Goal: Check status: Check status

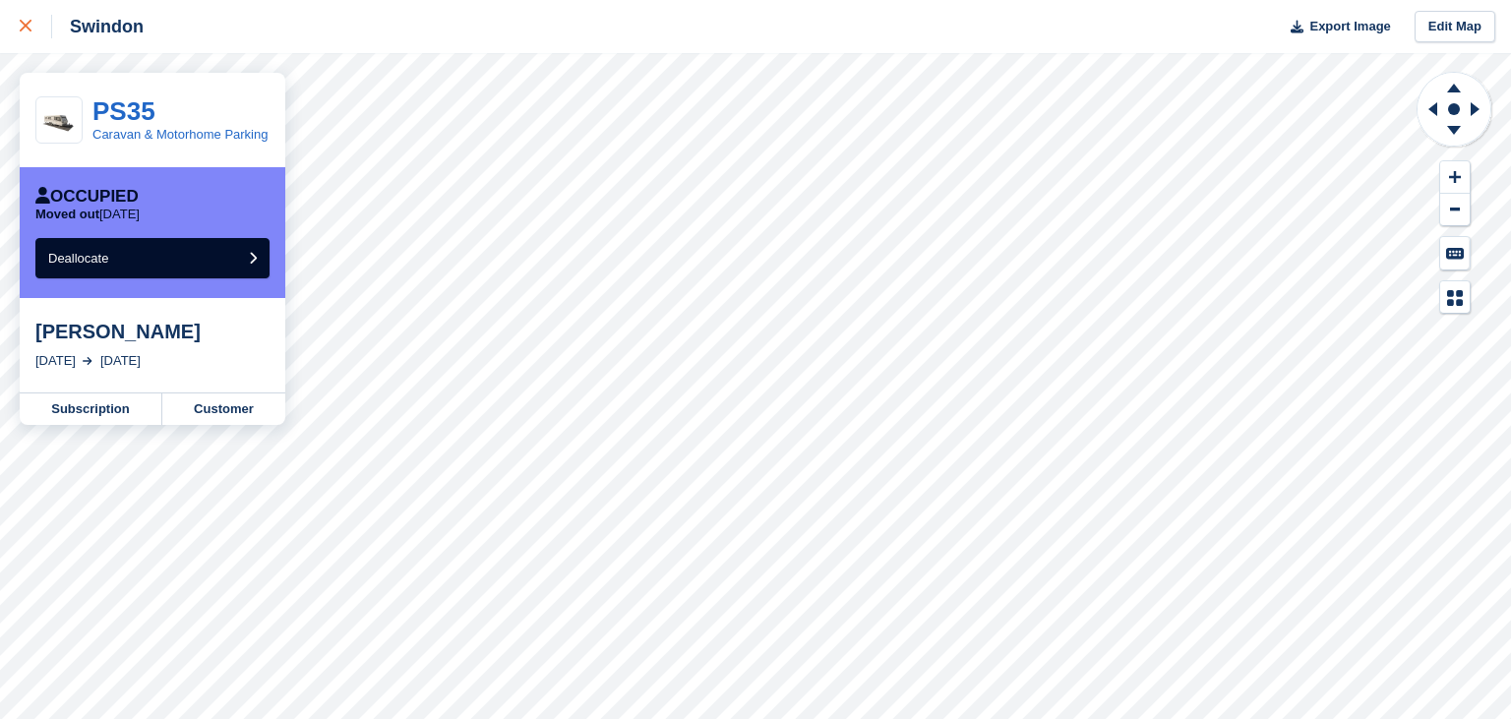
click at [15, 26] on link at bounding box center [26, 26] width 52 height 53
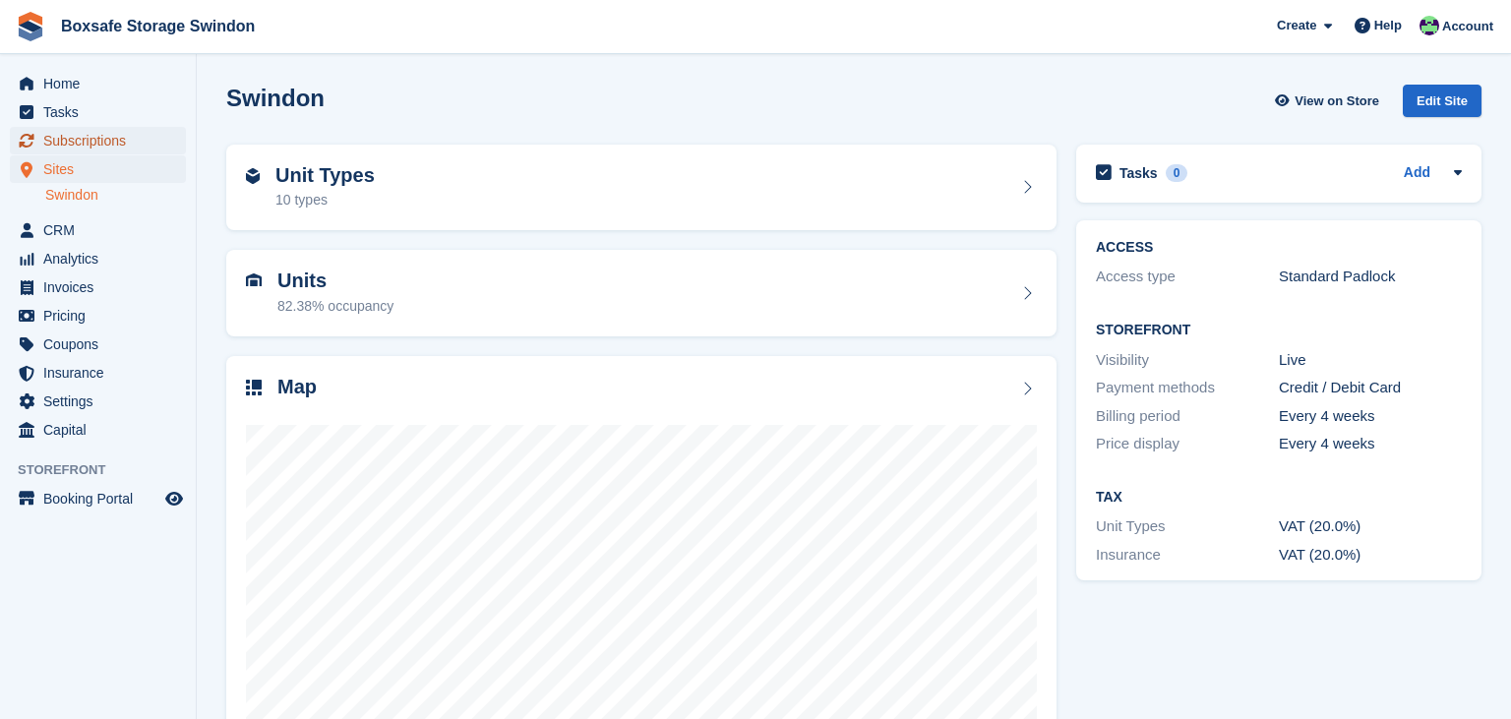
click at [112, 132] on span "Subscriptions" at bounding box center [102, 141] width 118 height 28
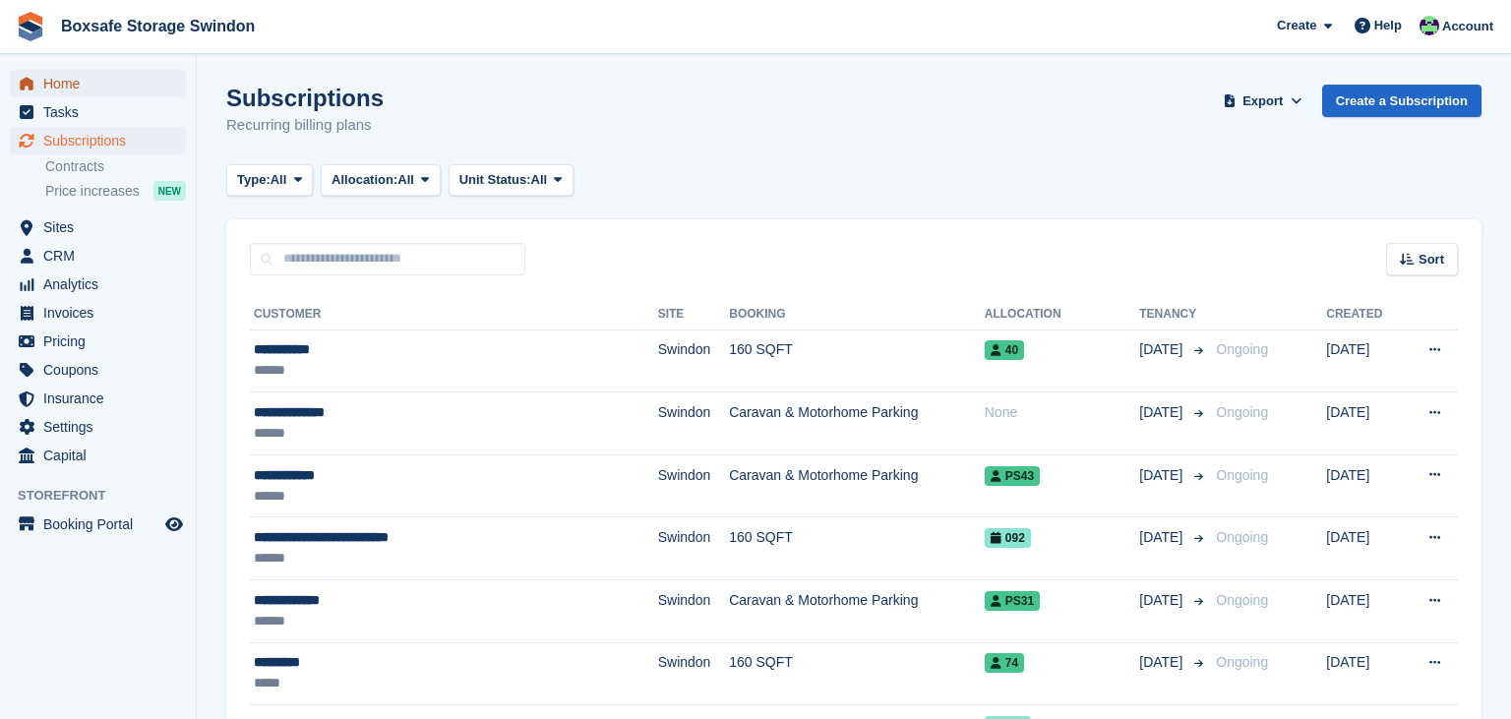
click at [69, 79] on span "Home" at bounding box center [102, 84] width 118 height 28
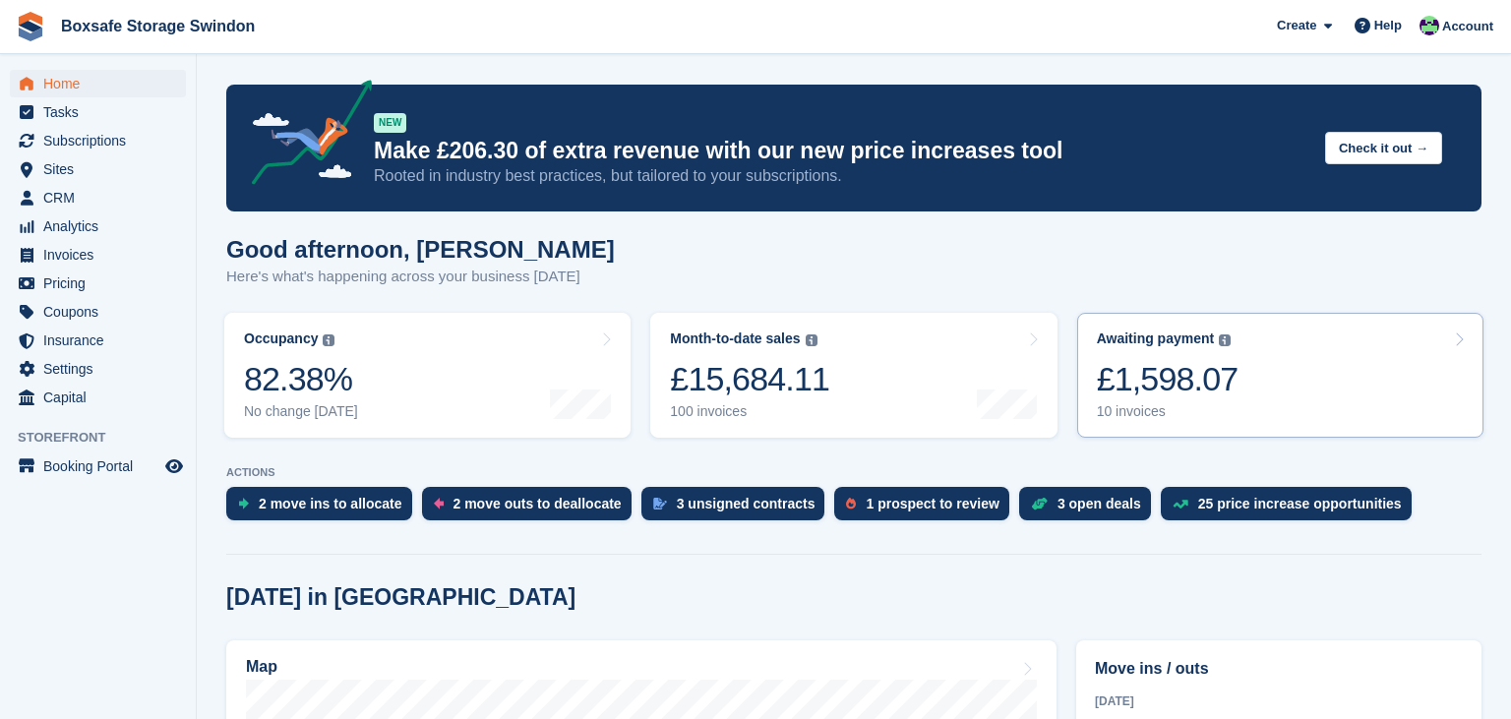
click at [1247, 382] on link "Awaiting payment The total outstanding balance on all open invoices. £1,598.07 …" at bounding box center [1280, 375] width 406 height 125
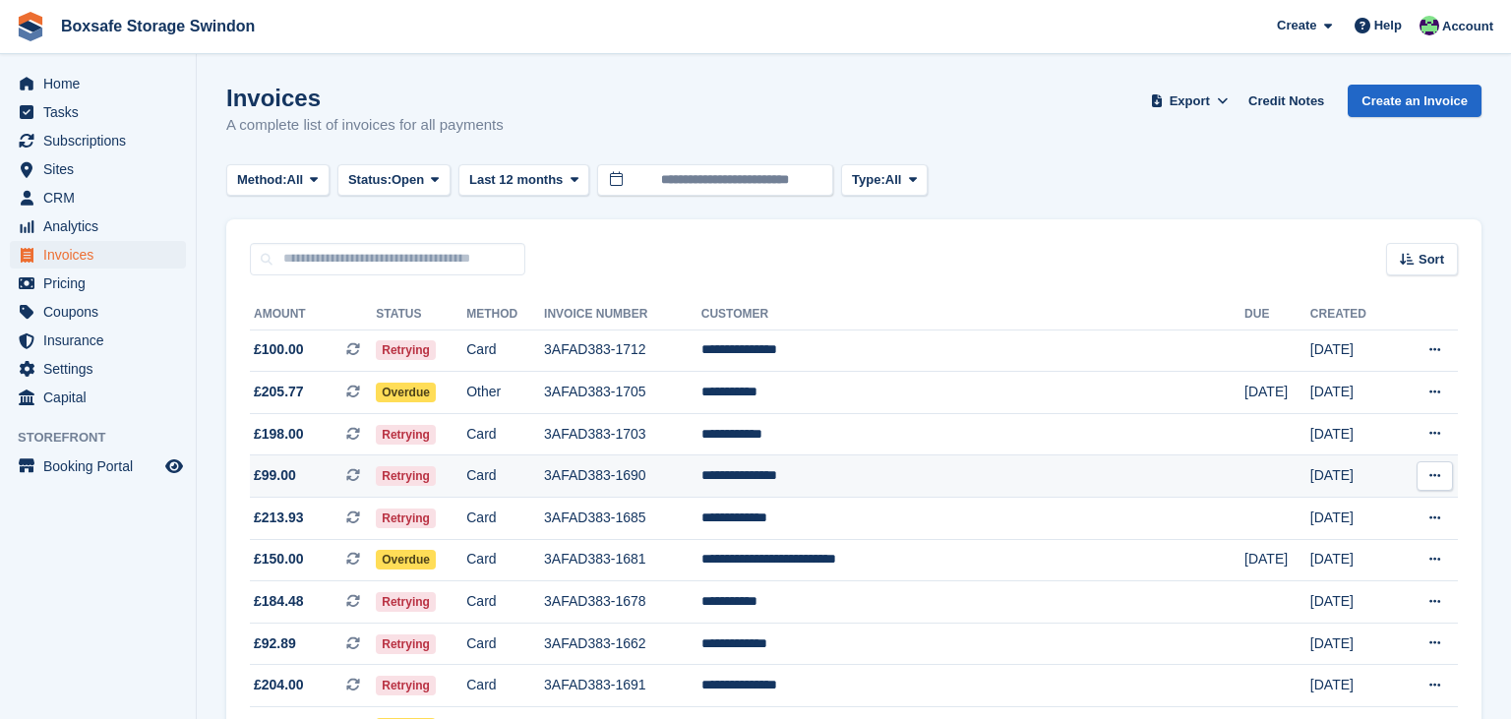
click at [1081, 481] on td "**********" at bounding box center [973, 477] width 543 height 42
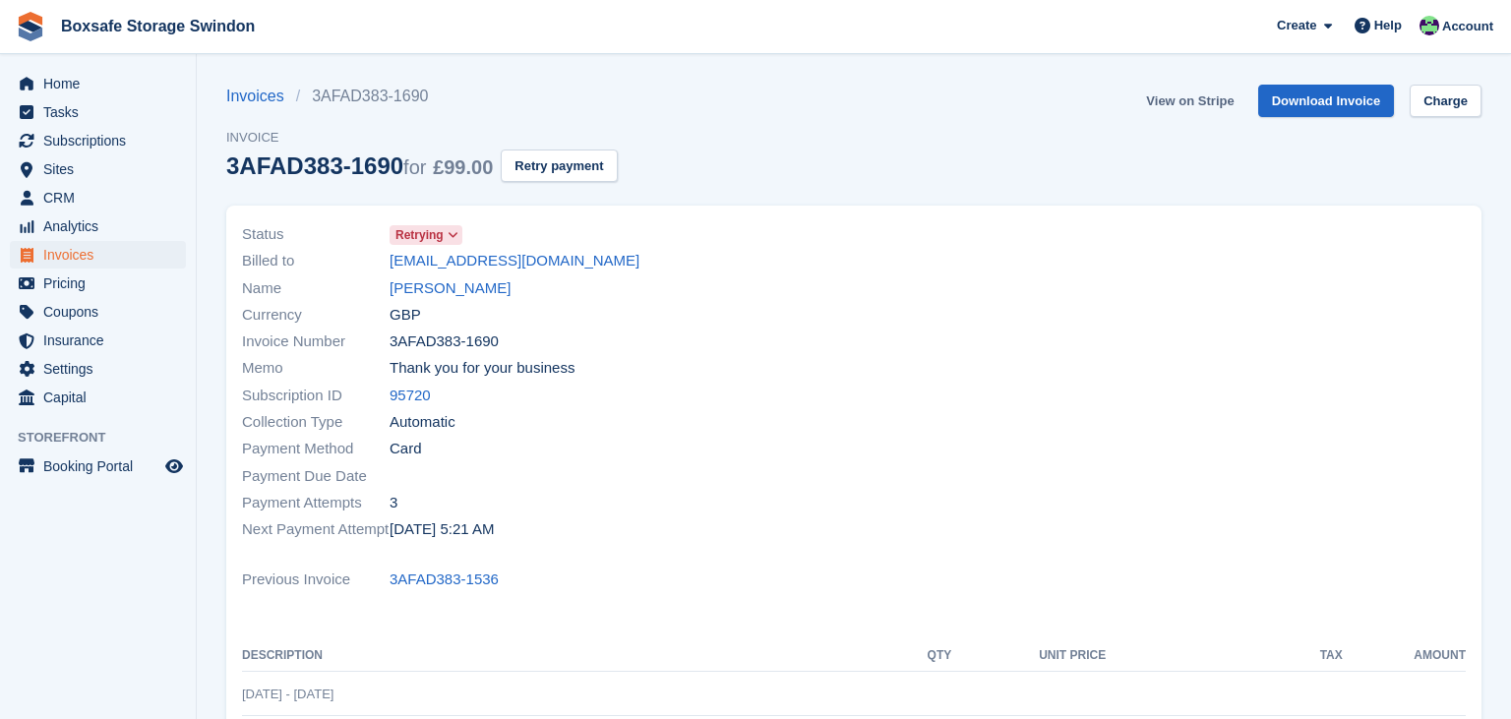
click at [1164, 100] on link "View on Stripe" at bounding box center [1189, 101] width 103 height 32
click at [49, 97] on ul "Home" at bounding box center [98, 84] width 196 height 29
click at [63, 89] on span "Home" at bounding box center [102, 84] width 118 height 28
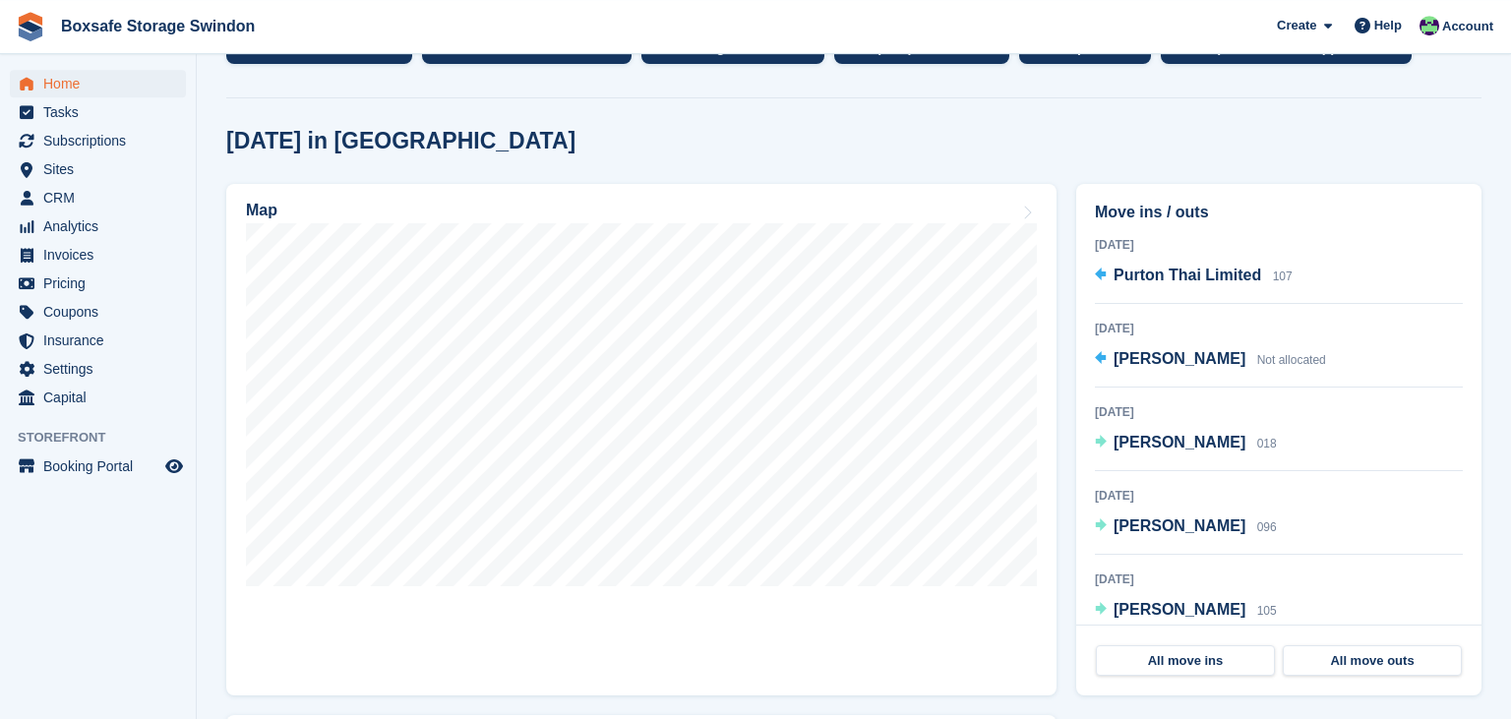
scroll to position [415, 0]
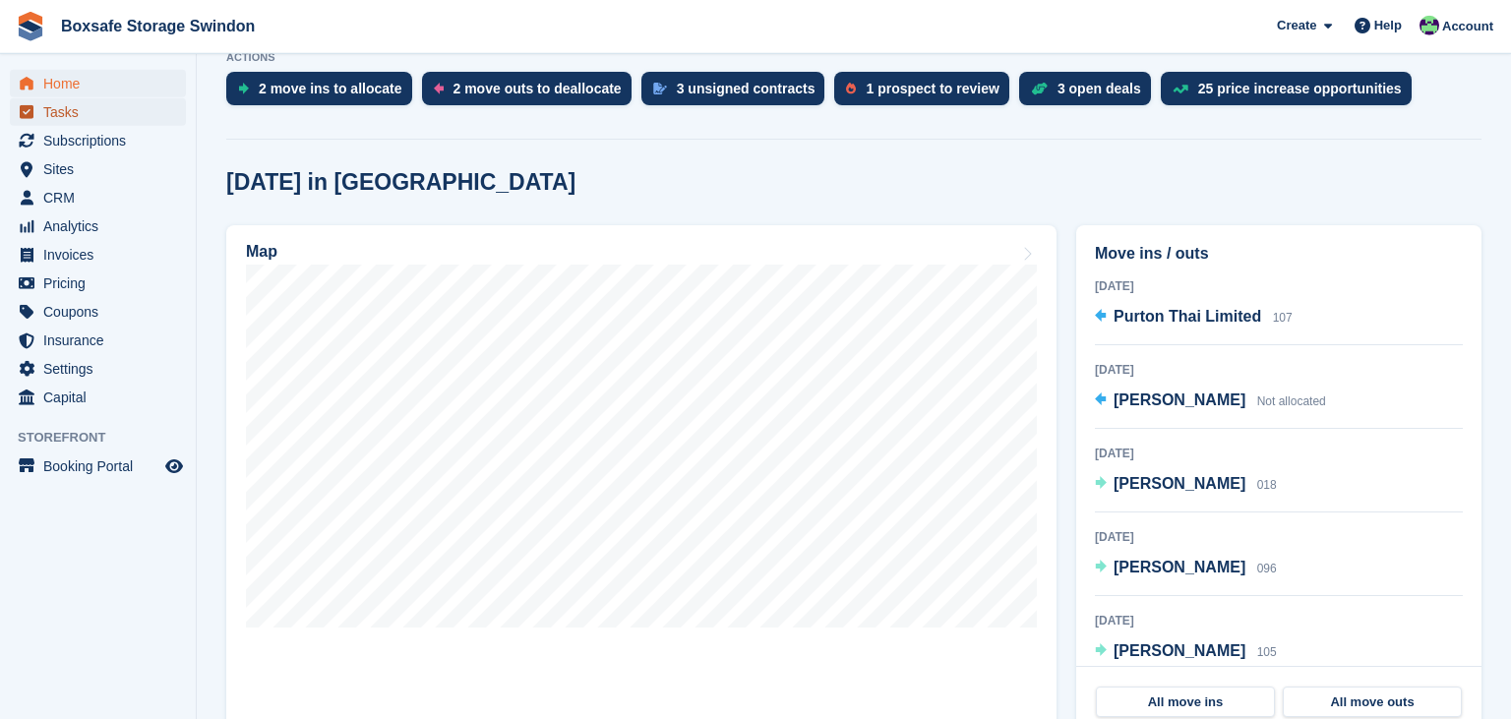
click at [99, 115] on span "Tasks" at bounding box center [102, 112] width 118 height 28
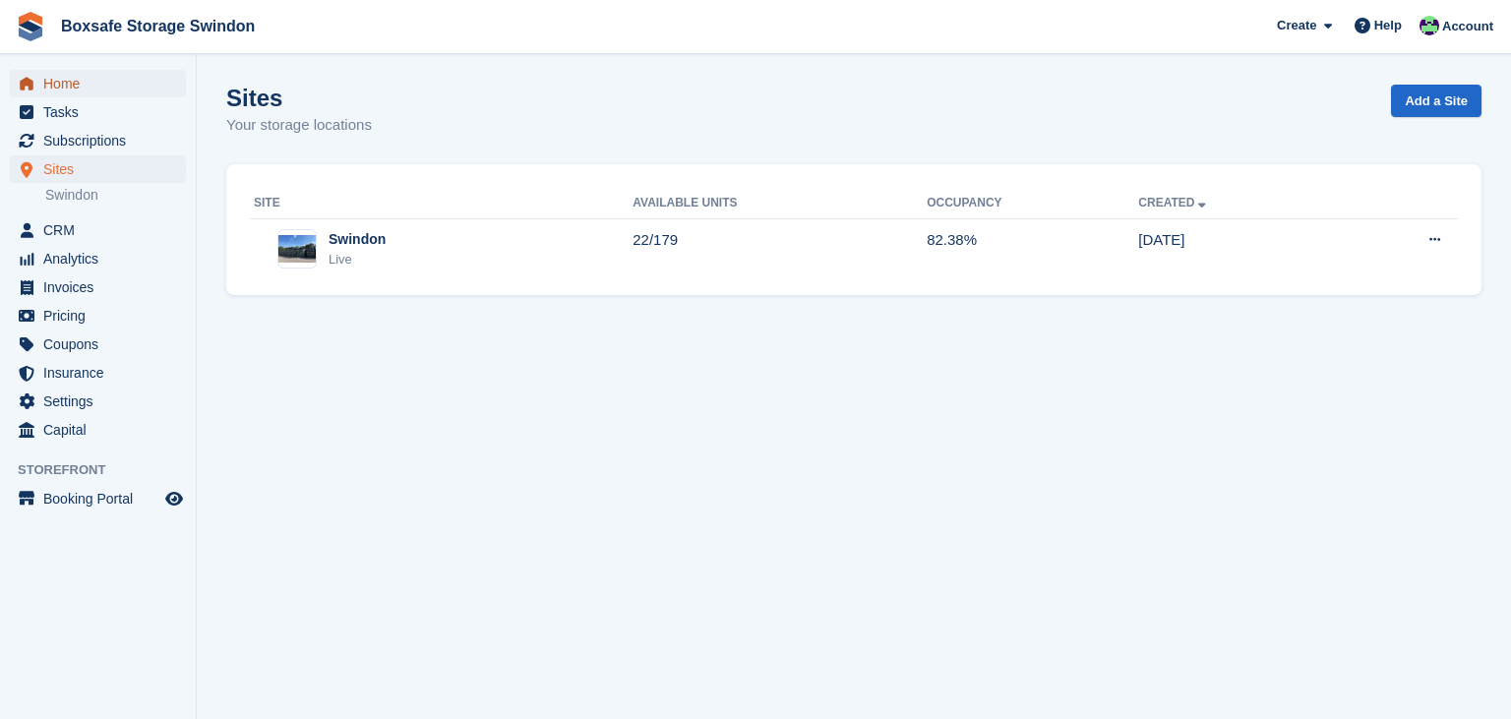
click at [92, 81] on span "Home" at bounding box center [102, 84] width 118 height 28
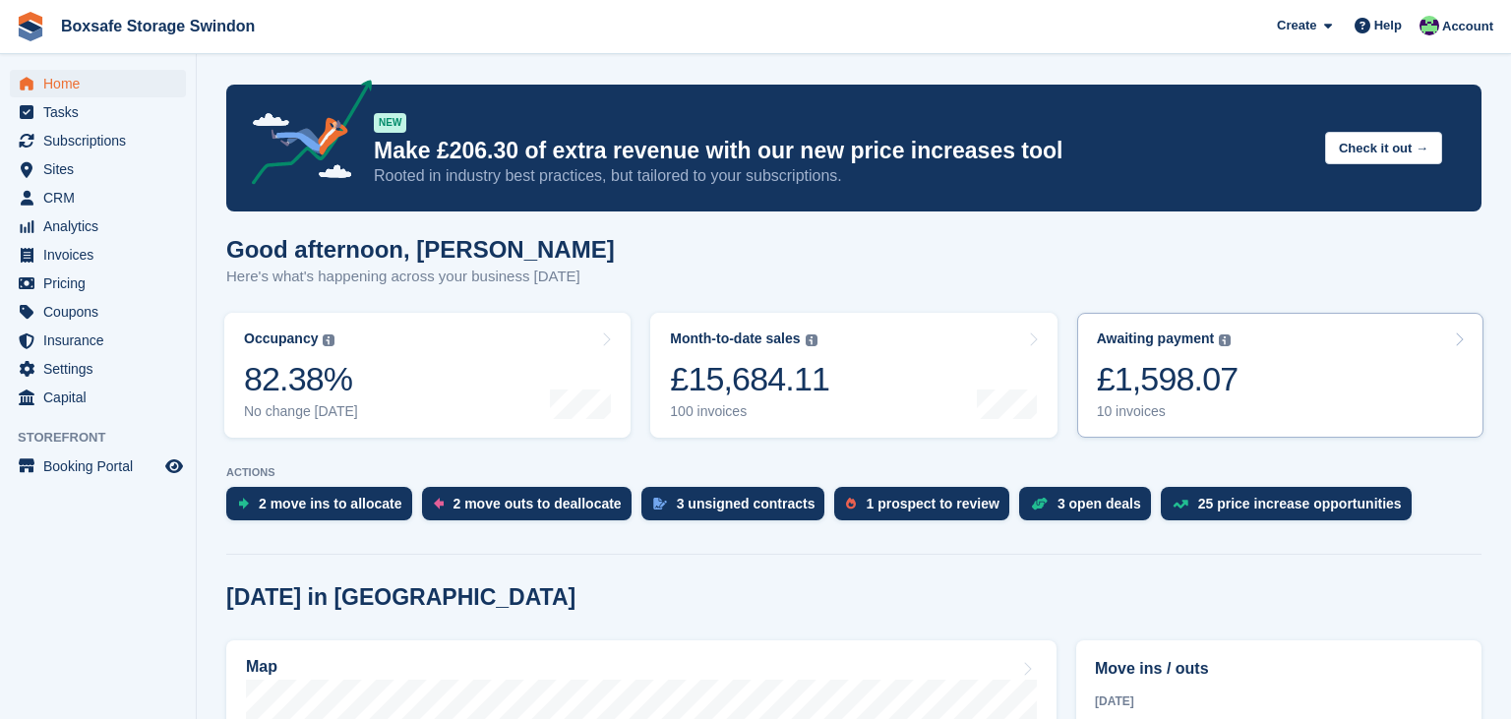
click at [1321, 385] on link "Awaiting payment The total outstanding balance on all open invoices. £1,598.07 …" at bounding box center [1280, 375] width 406 height 125
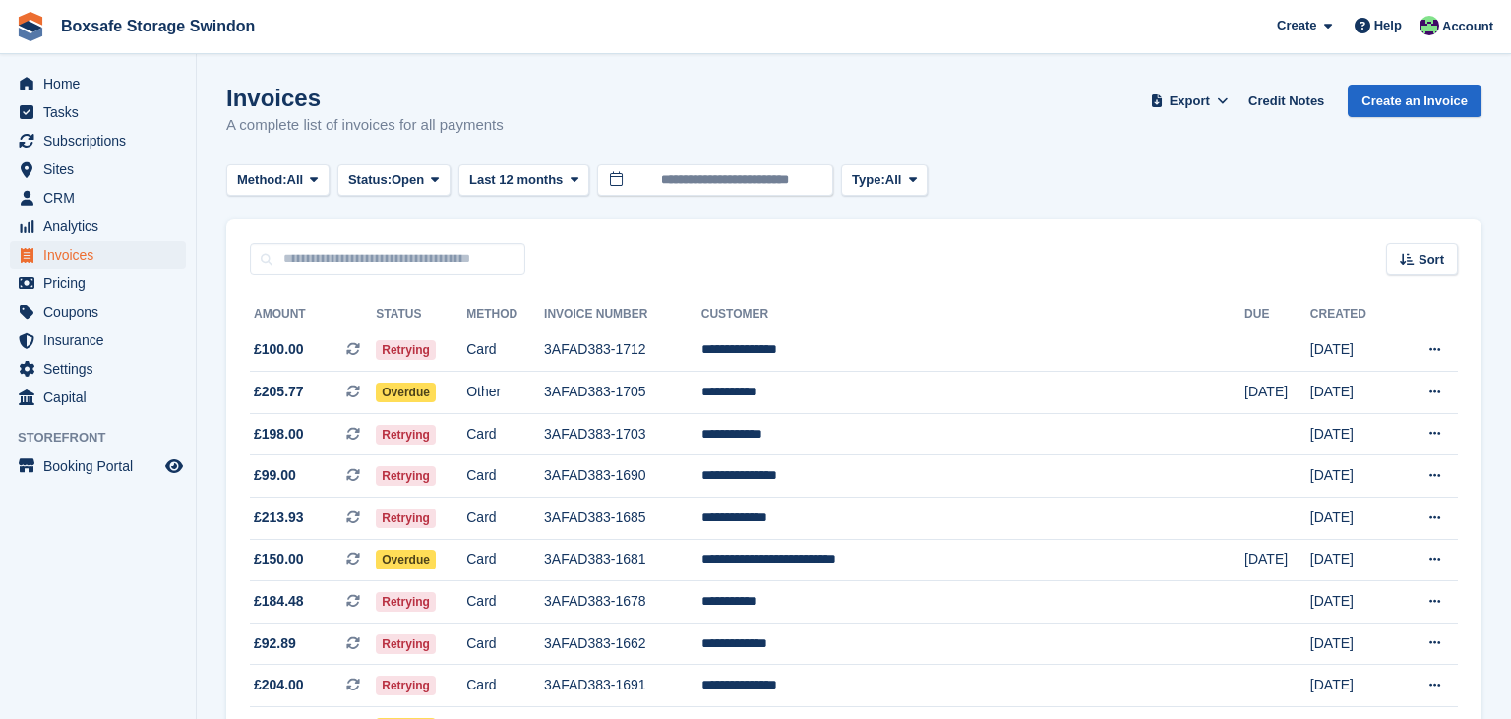
click at [1051, 329] on th "Customer" at bounding box center [973, 314] width 543 height 31
click at [1046, 336] on td "**********" at bounding box center [973, 351] width 543 height 42
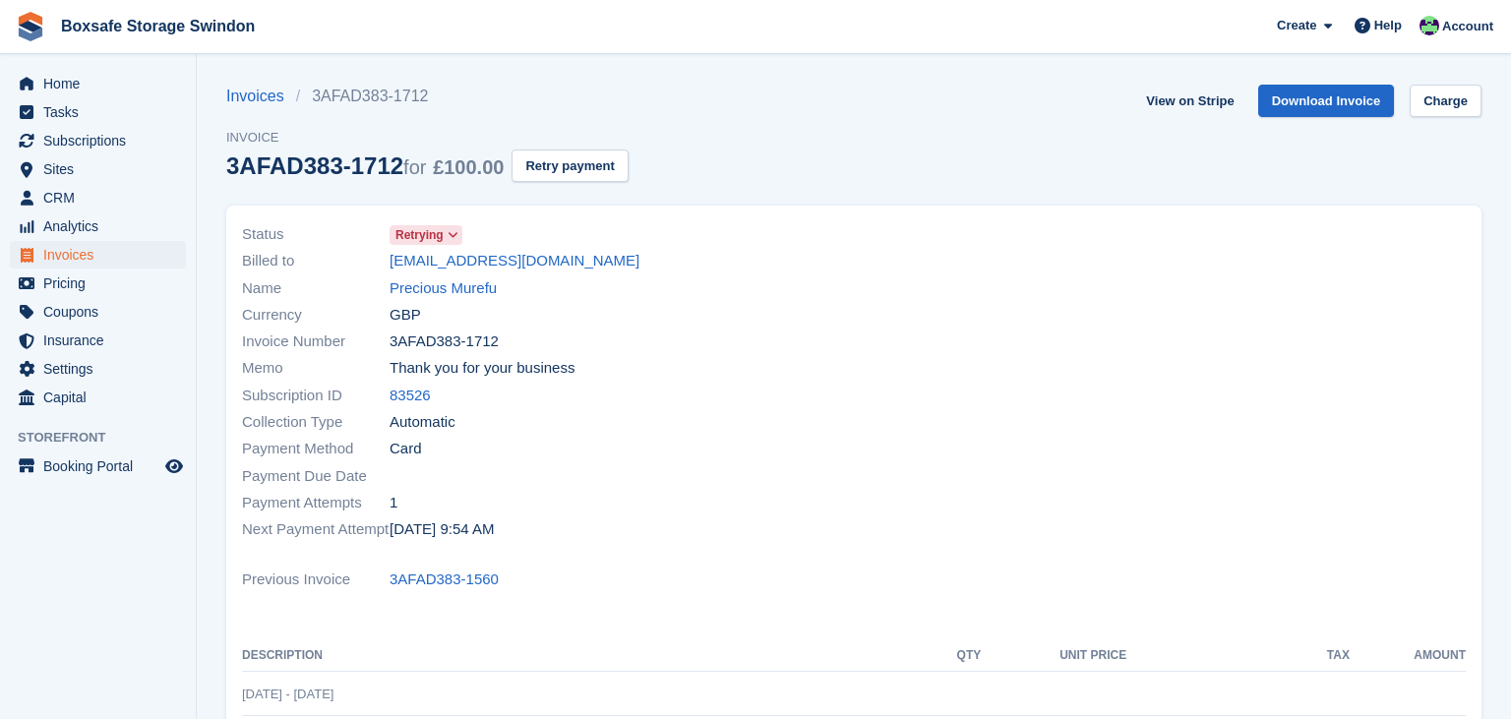
click at [65, 68] on div "Home Tasks Subscriptions Subscriptions Subscriptions Contracts Price increases …" at bounding box center [98, 237] width 196 height 350
click at [87, 88] on span "Home" at bounding box center [102, 84] width 118 height 28
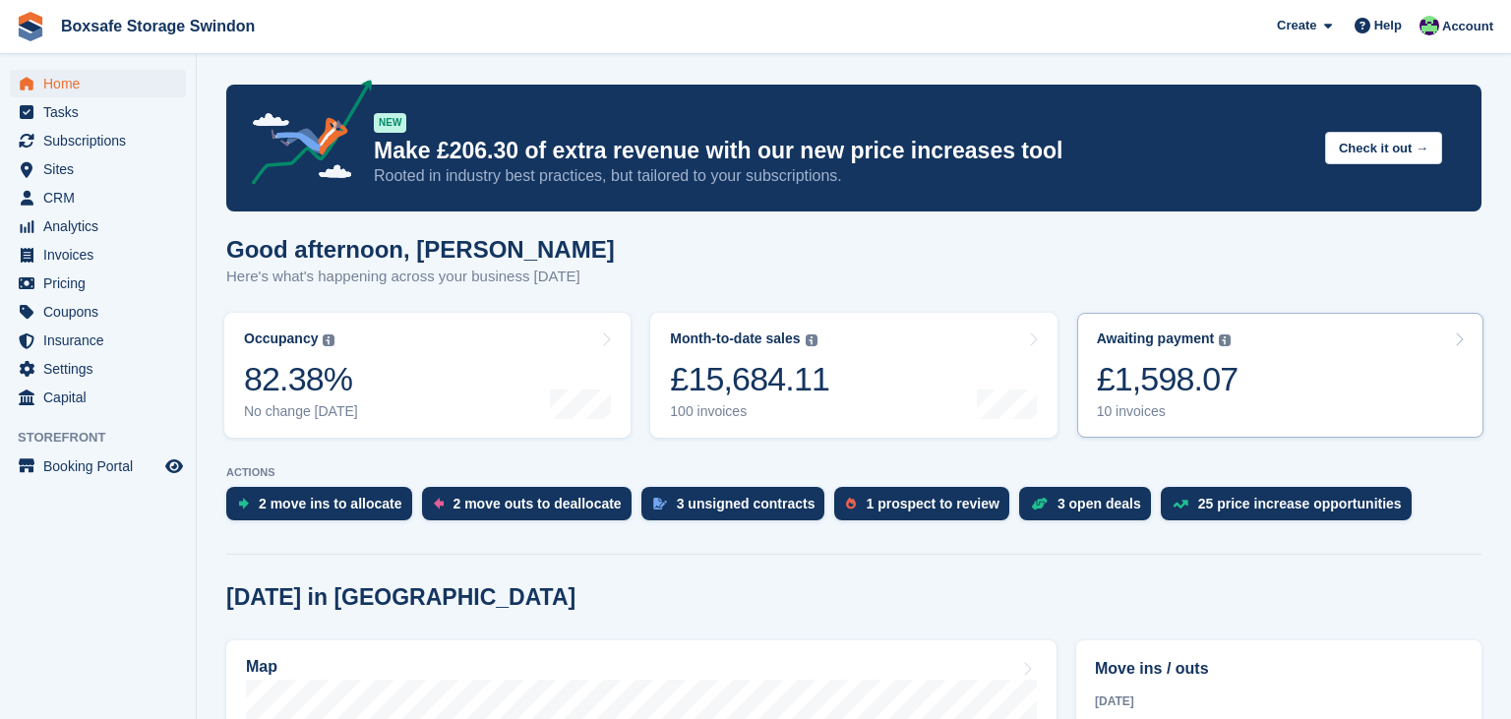
click at [1183, 420] on div "10 invoices" at bounding box center [1168, 411] width 142 height 17
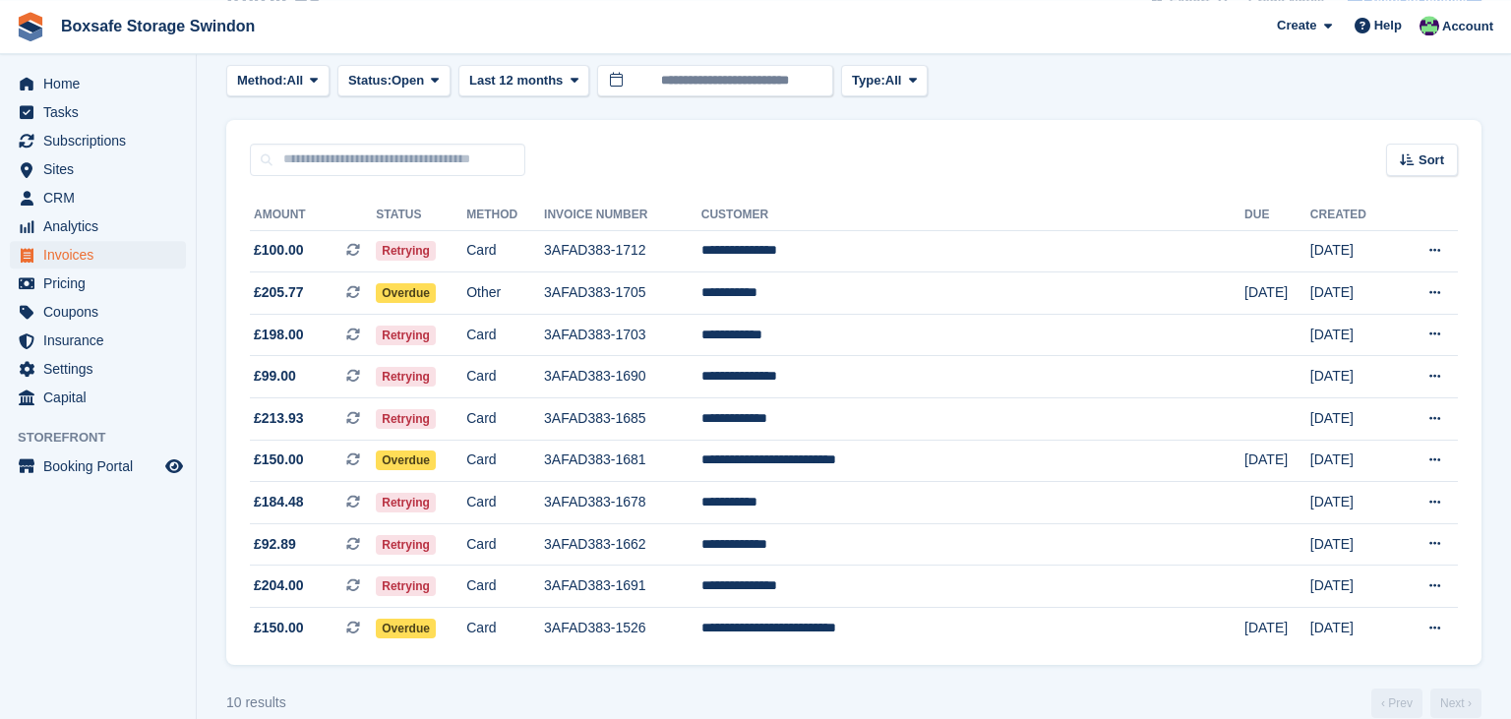
scroll to position [132, 0]
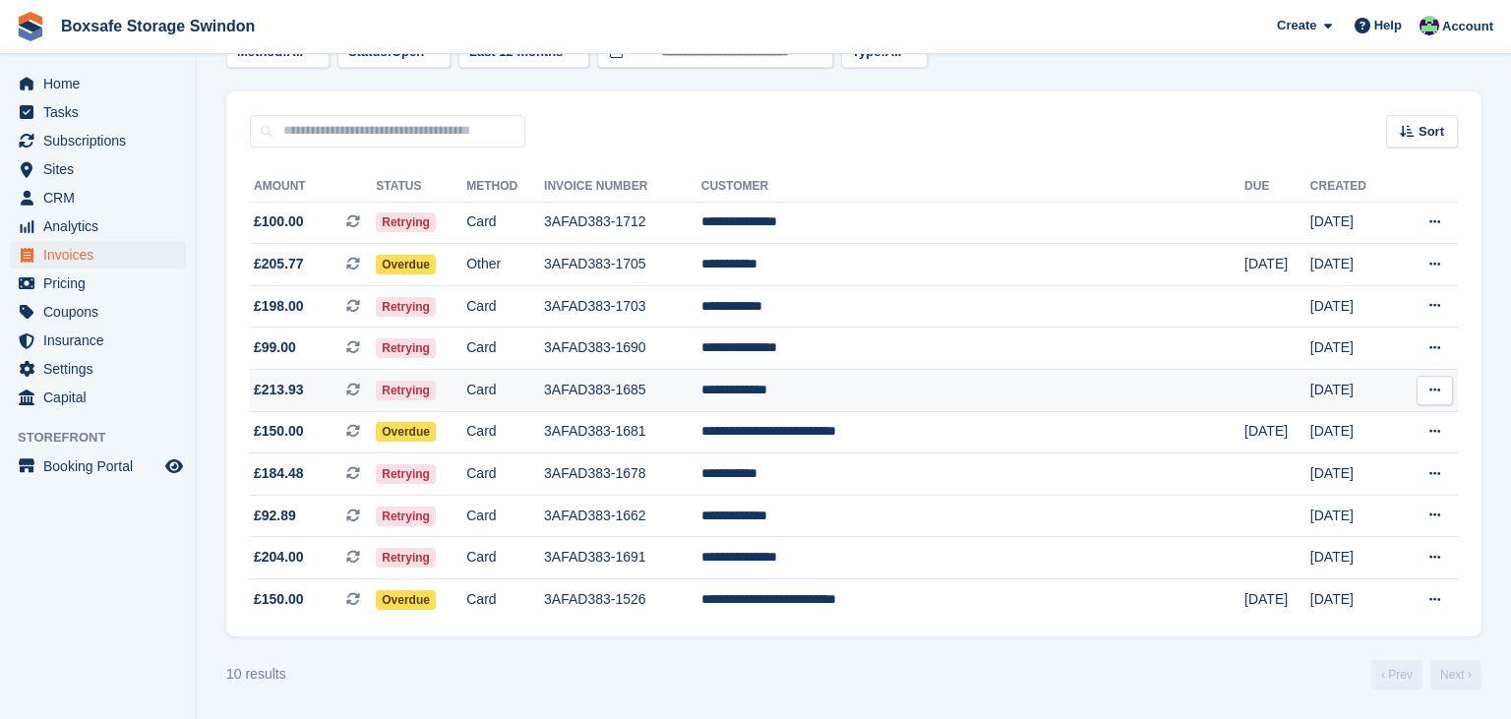
click at [976, 396] on td "**********" at bounding box center [973, 391] width 543 height 42
